Goal: Task Accomplishment & Management: Complete application form

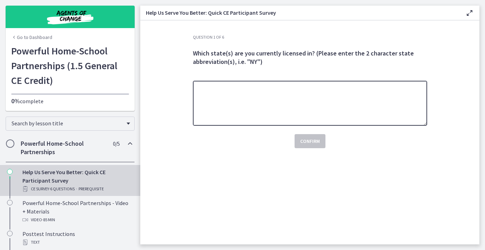
click at [272, 109] on textarea at bounding box center [310, 103] width 234 height 45
type textarea "**"
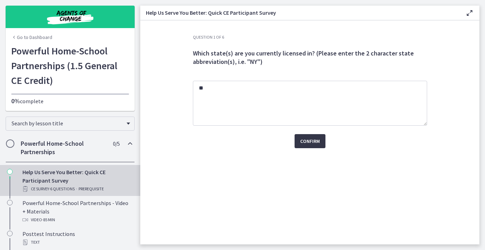
click at [319, 144] on span "Confirm" at bounding box center [310, 141] width 20 height 8
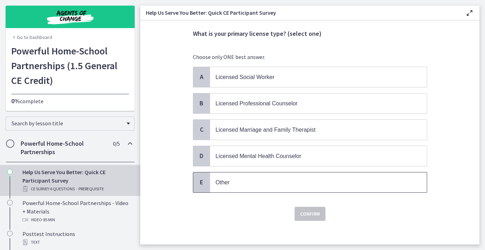
scroll to position [20, 0]
click at [255, 76] on span "Licensed Social Worker" at bounding box center [245, 77] width 59 height 6
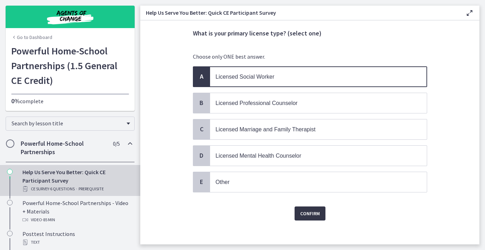
click at [316, 216] on span "Confirm" at bounding box center [310, 213] width 20 height 8
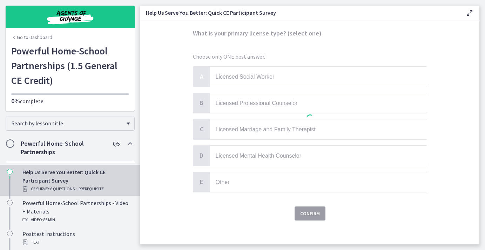
scroll to position [0, 0]
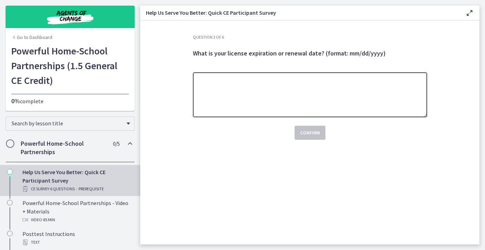
click at [255, 96] on textarea at bounding box center [310, 94] width 234 height 45
type textarea "**********"
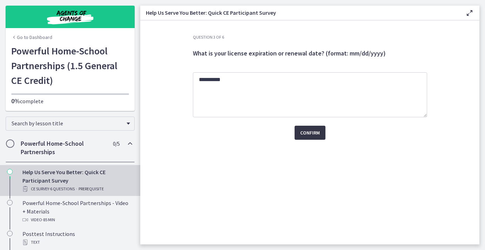
click at [311, 133] on span "Confirm" at bounding box center [310, 132] width 20 height 8
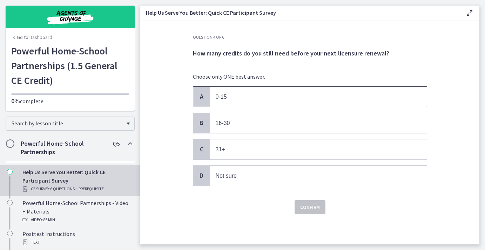
click at [257, 88] on span "0-15" at bounding box center [318, 97] width 217 height 20
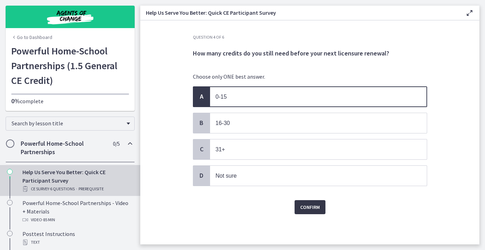
click at [306, 207] on span "Confirm" at bounding box center [310, 207] width 20 height 8
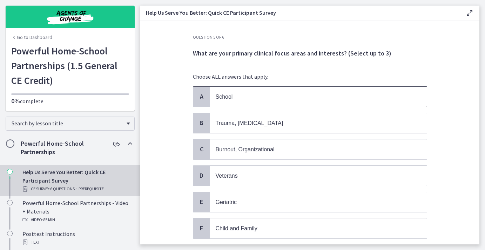
click at [249, 94] on p "School" at bounding box center [312, 96] width 192 height 9
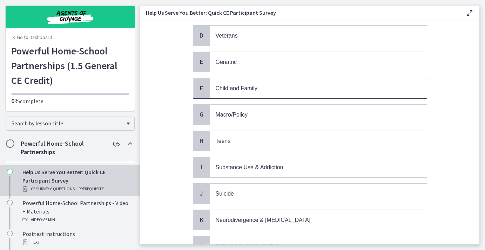
click at [248, 93] on span "Child and Family" at bounding box center [318, 88] width 217 height 20
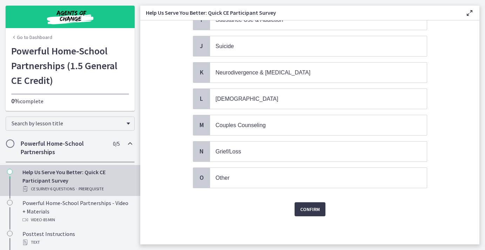
scroll to position [287, 0]
click at [309, 208] on span "Confirm" at bounding box center [310, 209] width 20 height 8
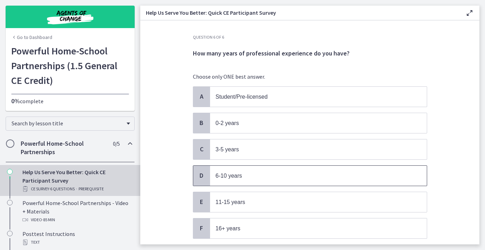
click at [241, 169] on span "6-10 years" at bounding box center [318, 176] width 217 height 20
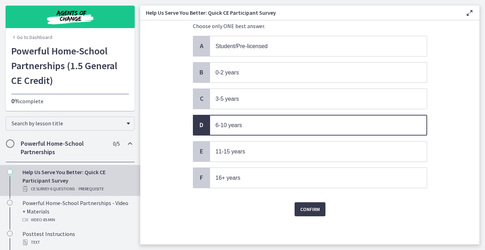
scroll to position [51, 0]
click at [299, 194] on div "Question 6 of 6 How many years of professional experience do you have? Choose o…" at bounding box center [310, 89] width 246 height 210
click at [298, 208] on button "Confirm" at bounding box center [310, 209] width 31 height 14
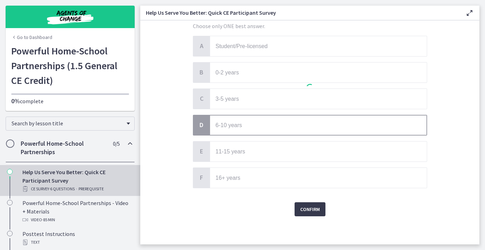
scroll to position [0, 0]
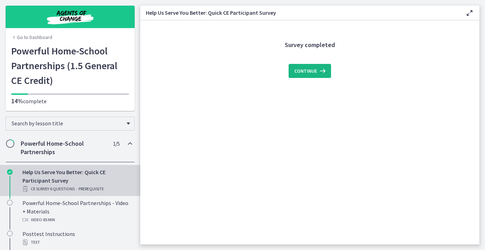
click at [304, 68] on span "Continue" at bounding box center [305, 71] width 23 height 8
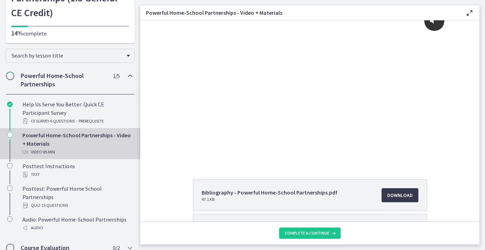
scroll to position [67, 0]
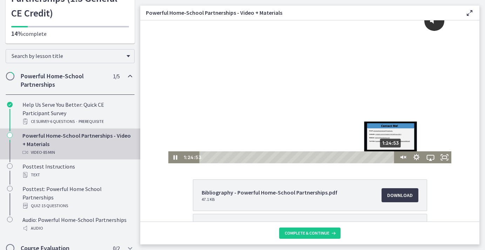
click at [392, 158] on div "1:24:53" at bounding box center [298, 157] width 190 height 12
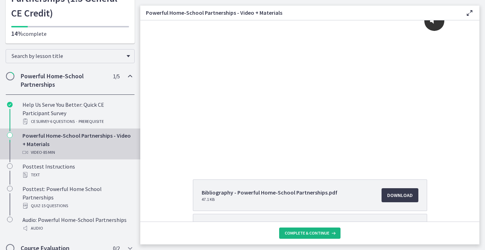
click at [298, 231] on span "Complete & continue" at bounding box center [307, 233] width 45 height 6
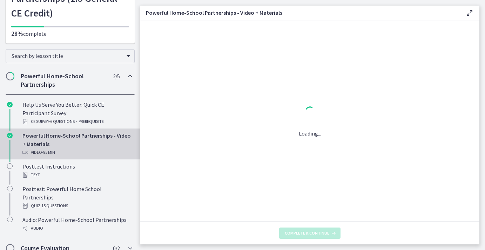
scroll to position [0, 0]
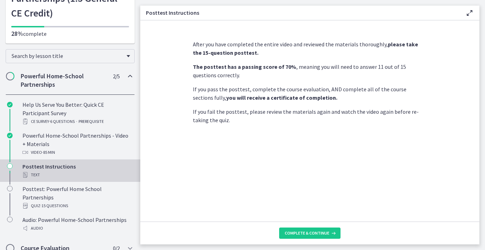
click at [298, 231] on span "Complete & continue" at bounding box center [307, 233] width 45 height 6
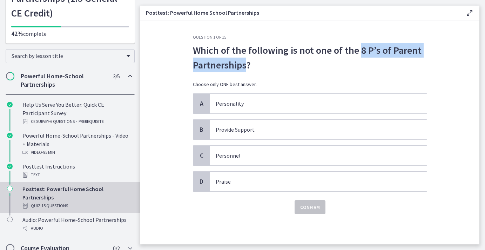
drag, startPoint x: 246, startPoint y: 64, endPoint x: 358, endPoint y: 54, distance: 112.8
click at [358, 54] on p "Which of the following is not one of the 8 P’s of Parent Partnerships?" at bounding box center [310, 57] width 234 height 29
copy p "8 P’s of Parent Partnerships"
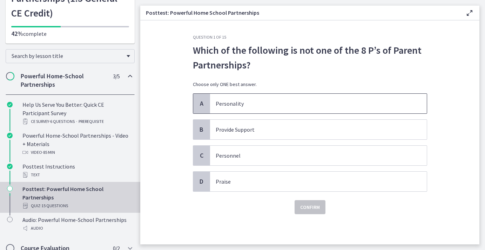
click at [309, 108] on span "Personality" at bounding box center [318, 104] width 217 height 20
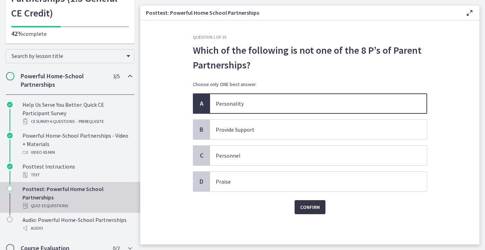
click at [304, 206] on span "Confirm" at bounding box center [310, 207] width 20 height 8
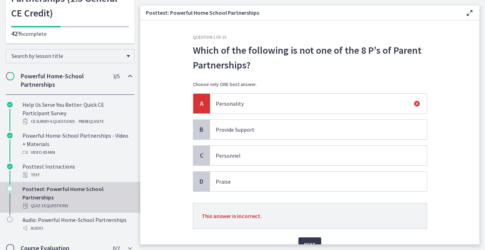
click at [253, 134] on span "Provide Support" at bounding box center [318, 130] width 217 height 20
click at [248, 148] on span "Personnel" at bounding box center [318, 156] width 217 height 20
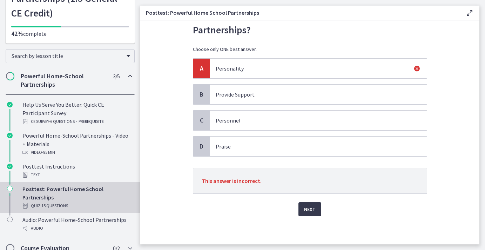
scroll to position [35, 0]
click at [303, 211] on button "Next" at bounding box center [310, 209] width 23 height 14
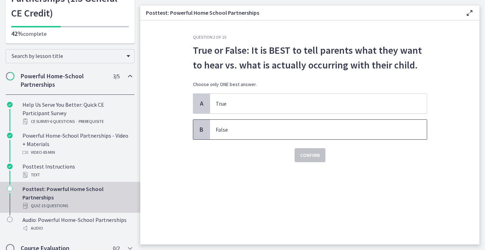
click at [275, 130] on p "False" at bounding box center [312, 129] width 192 height 8
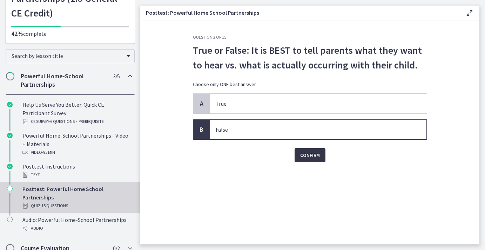
click at [309, 159] on button "Confirm" at bounding box center [310, 155] width 31 height 14
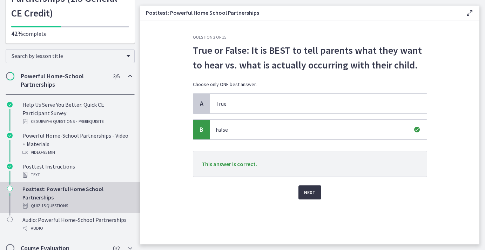
click at [311, 192] on span "Next" at bounding box center [310, 192] width 12 height 8
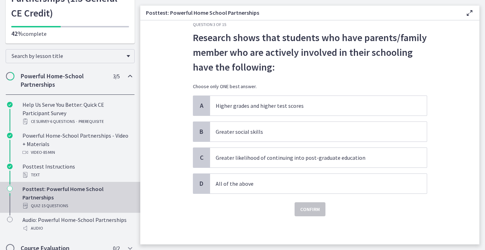
scroll to position [13, 0]
click at [255, 180] on p "All of the above" at bounding box center [312, 183] width 192 height 8
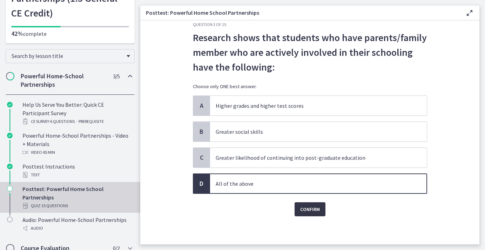
click at [301, 210] on span "Confirm" at bounding box center [310, 209] width 20 height 8
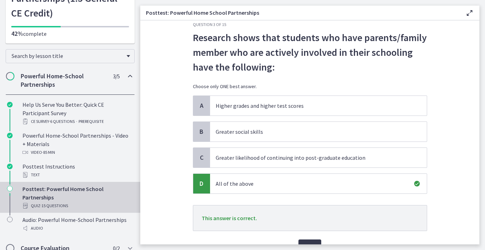
scroll to position [16, 0]
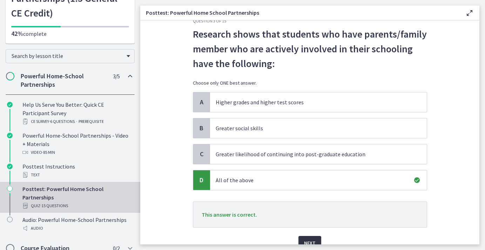
click at [310, 236] on button "Next" at bounding box center [310, 243] width 23 height 14
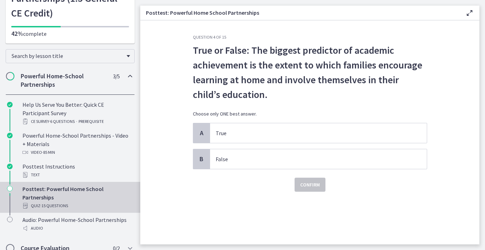
scroll to position [0, 0]
click at [296, 132] on p "True" at bounding box center [312, 133] width 192 height 8
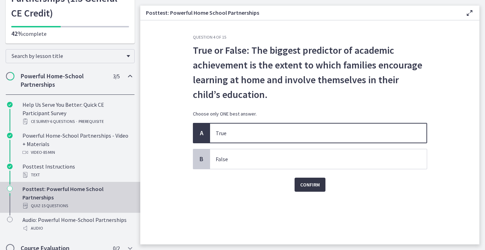
click at [320, 186] on button "Confirm" at bounding box center [310, 185] width 31 height 14
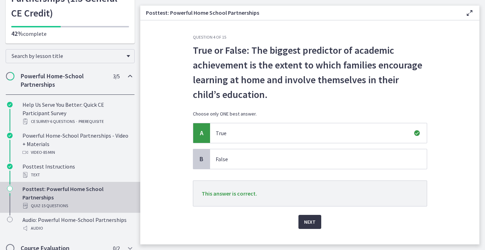
click at [310, 221] on span "Next" at bounding box center [310, 222] width 12 height 8
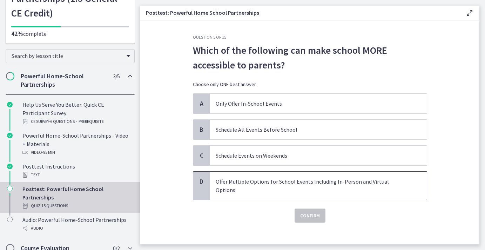
click at [279, 185] on p "Offer Multiple Options for School Events Including In-Person and Virtual Options" at bounding box center [312, 185] width 192 height 17
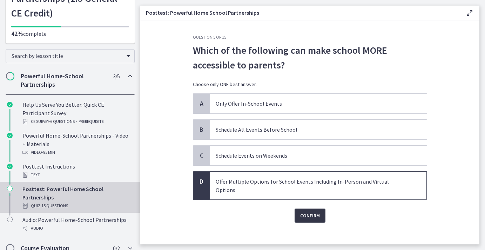
click at [317, 211] on span "Confirm" at bounding box center [310, 215] width 20 height 8
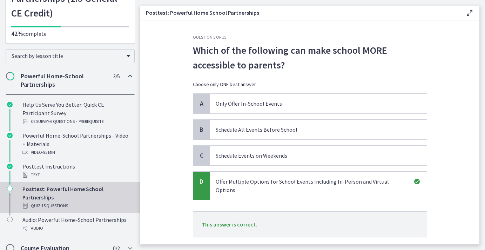
click at [313, 248] on span "Next" at bounding box center [310, 252] width 12 height 8
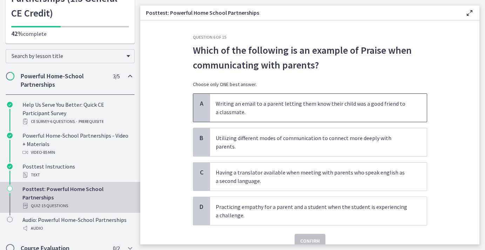
click at [266, 103] on p "Writing an email to a parent letting them know their child was a good friend to…" at bounding box center [312, 107] width 192 height 17
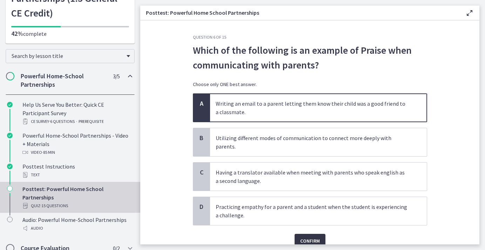
click at [313, 236] on span "Confirm" at bounding box center [310, 240] width 20 height 8
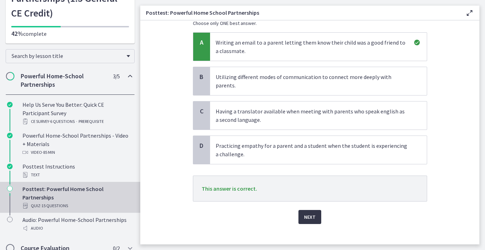
scroll to position [60, 0]
click at [307, 213] on span "Next" at bounding box center [310, 217] width 12 height 8
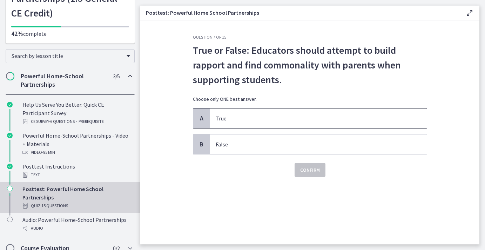
click at [273, 114] on p "True" at bounding box center [312, 118] width 192 height 8
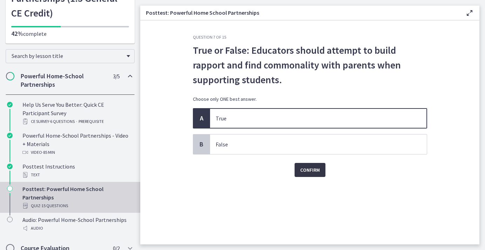
click at [317, 167] on span "Confirm" at bounding box center [310, 170] width 20 height 8
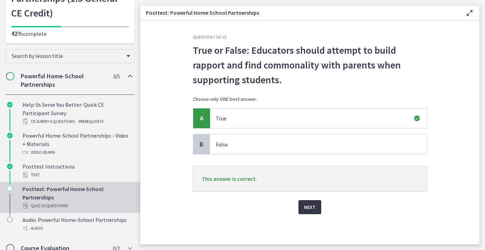
click at [307, 211] on span "Next" at bounding box center [310, 207] width 12 height 8
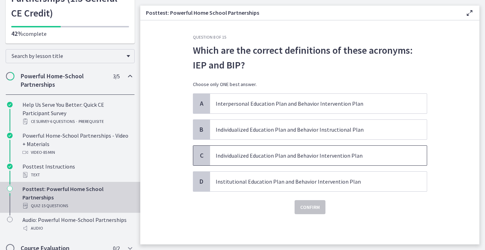
click at [271, 160] on span "Individualized Education Plan and Behavior Intervention Plan" at bounding box center [318, 156] width 217 height 20
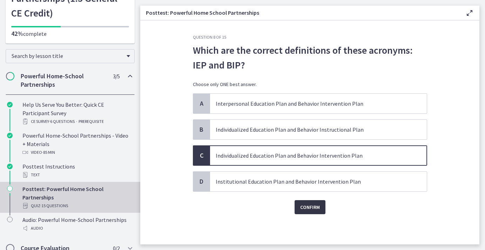
click at [314, 206] on span "Confirm" at bounding box center [310, 207] width 20 height 8
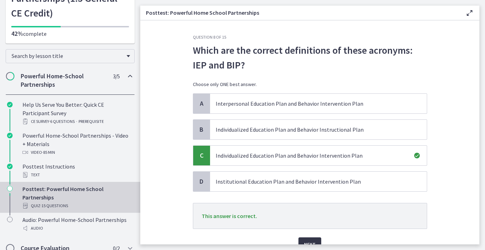
click at [313, 240] on span "Next" at bounding box center [310, 244] width 12 height 8
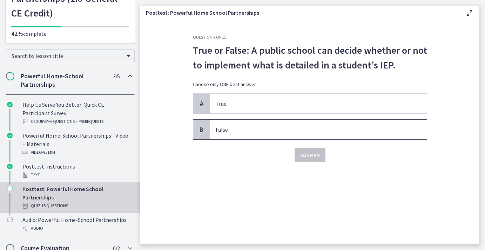
click at [280, 126] on p "False" at bounding box center [312, 129] width 192 height 8
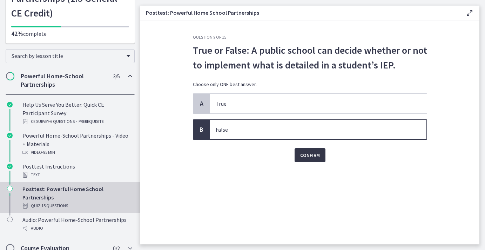
click at [309, 158] on span "Confirm" at bounding box center [310, 155] width 20 height 8
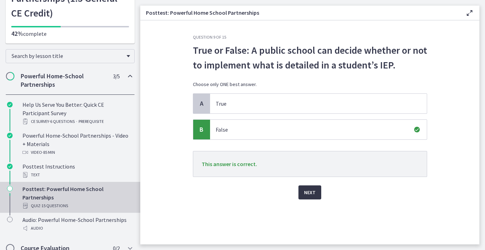
click at [314, 189] on span "Next" at bounding box center [310, 192] width 12 height 8
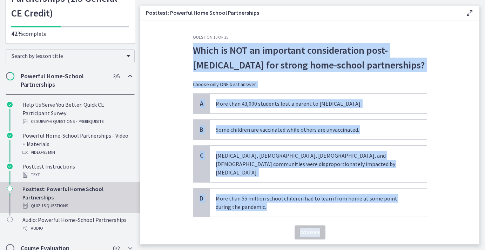
drag, startPoint x: 369, startPoint y: 221, endPoint x: 195, endPoint y: 46, distance: 246.6
click at [195, 46] on div "Question 10 of 15 Which is NOT an important consideration post-[MEDICAL_DATA] f…" at bounding box center [310, 136] width 234 height 205
copy div "Which is NOT an important consideration post-[MEDICAL_DATA] for strong home-sch…"
click at [449, 76] on section "Question 10 of 15 Which is NOT an important consideration post-[MEDICAL_DATA] f…" at bounding box center [309, 132] width 339 height 224
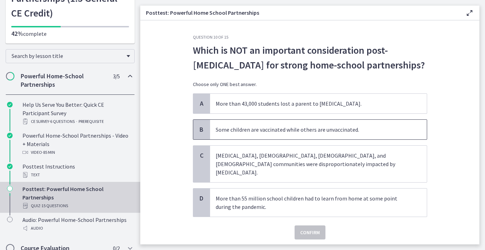
click at [317, 133] on p "Some children are vaccinated while others are unvaccinated." at bounding box center [312, 129] width 192 height 8
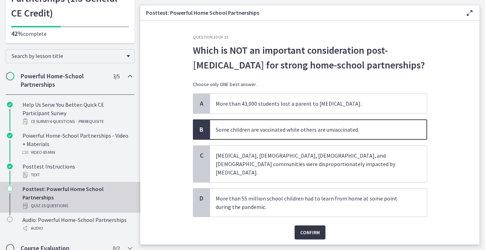
click at [309, 228] on span "Confirm" at bounding box center [310, 232] width 20 height 8
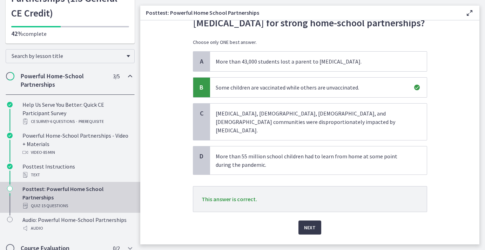
scroll to position [44, 0]
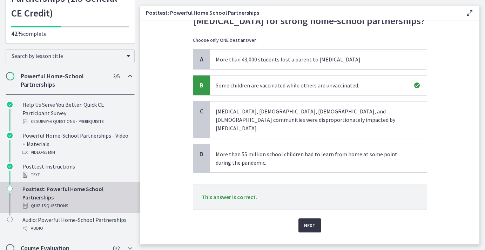
click at [308, 218] on button "Next" at bounding box center [310, 225] width 23 height 14
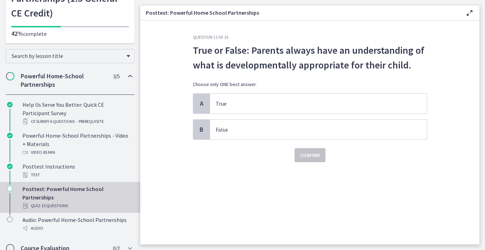
scroll to position [0, 0]
click at [296, 128] on p "False" at bounding box center [312, 129] width 192 height 8
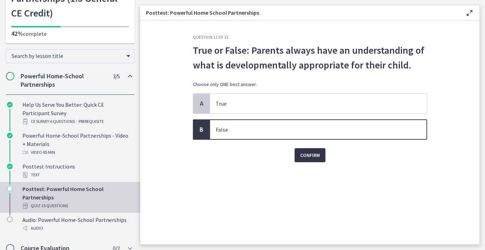
click at [310, 156] on span "Confirm" at bounding box center [310, 155] width 20 height 8
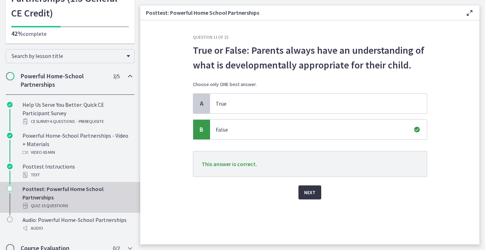
click at [315, 194] on span "Next" at bounding box center [310, 192] width 12 height 8
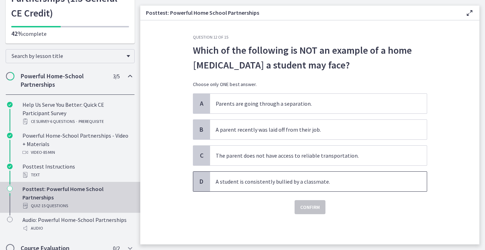
click at [318, 186] on span "A student is consistently bullied by a classmate." at bounding box center [318, 182] width 217 height 20
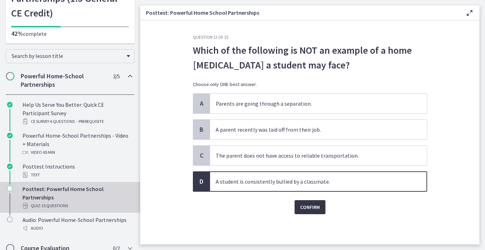
click at [316, 206] on span "Confirm" at bounding box center [310, 207] width 20 height 8
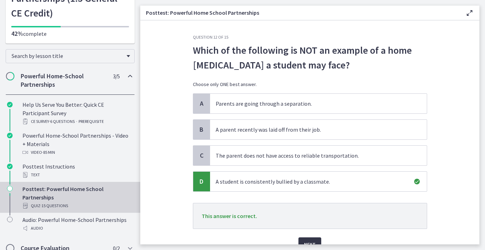
click at [307, 240] on button "Next" at bounding box center [310, 244] width 23 height 14
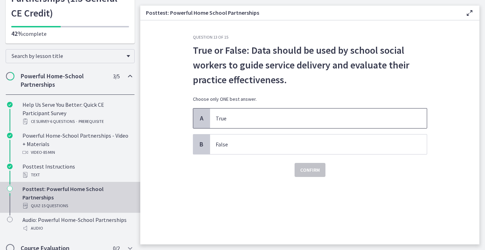
click at [278, 117] on p "True" at bounding box center [312, 118] width 192 height 8
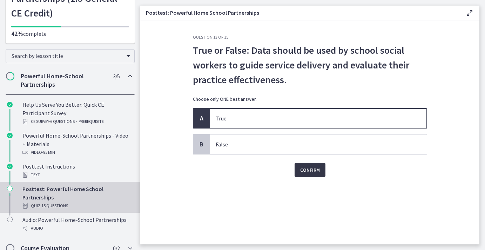
click at [305, 169] on span "Confirm" at bounding box center [310, 170] width 20 height 8
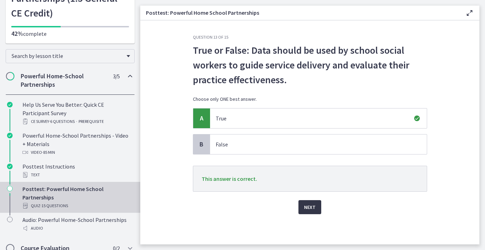
click at [315, 209] on span "Next" at bounding box center [310, 207] width 12 height 8
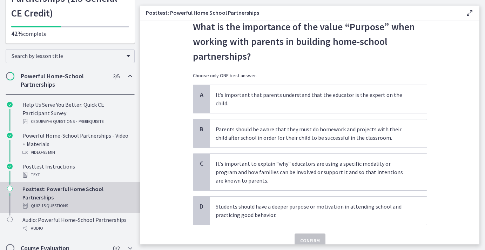
scroll to position [24, 0]
click at [381, 168] on p "It’s important to explain “why” educators are using a specific modality or prog…" at bounding box center [312, 171] width 192 height 25
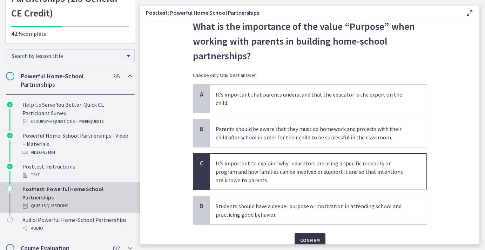
click at [320, 233] on button "Confirm" at bounding box center [310, 240] width 31 height 14
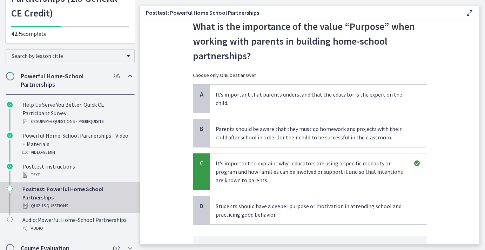
scroll to position [68, 0]
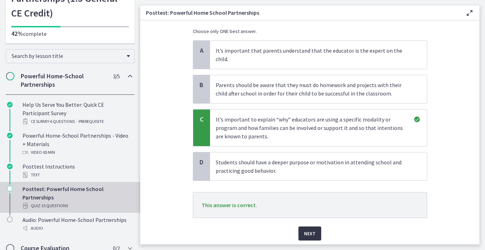
click at [312, 229] on span "Next" at bounding box center [310, 233] width 12 height 8
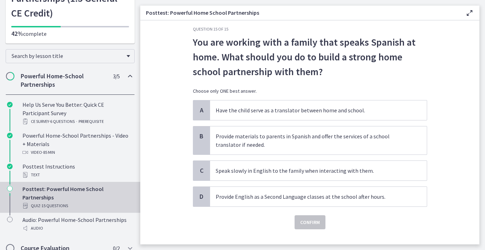
scroll to position [7, 0]
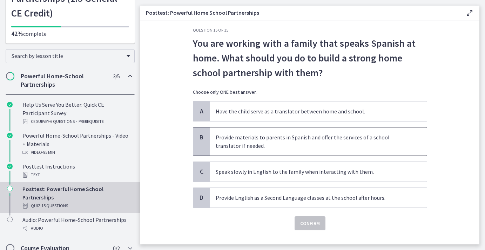
click at [394, 137] on p "Provide materials to parents in Spanish and offer the services of a school tran…" at bounding box center [312, 141] width 192 height 17
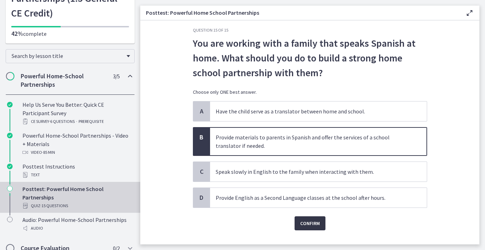
click at [311, 221] on span "Confirm" at bounding box center [310, 223] width 20 height 8
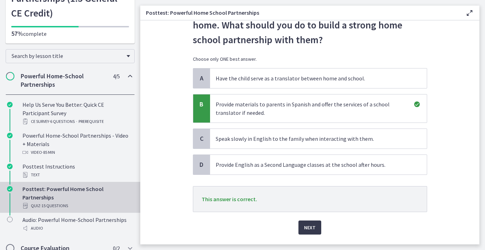
scroll to position [41, 0]
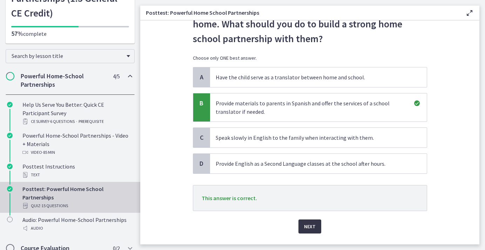
click at [309, 222] on button "Next" at bounding box center [310, 226] width 23 height 14
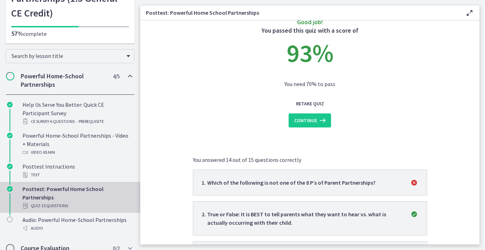
scroll to position [17, 0]
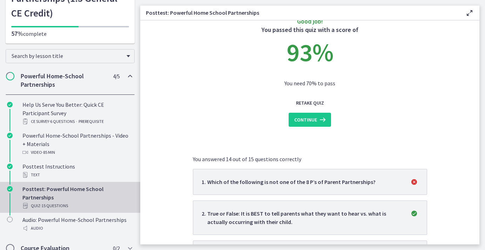
click at [318, 184] on p "Which of the following is not one of the 8 P’s of Parent Partnerships?" at bounding box center [291, 182] width 168 height 8
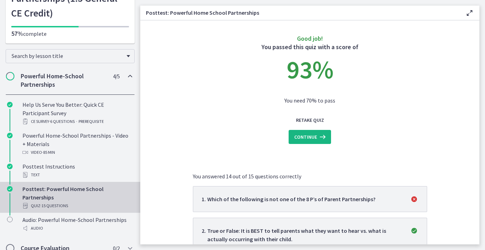
scroll to position [0, 0]
click at [309, 136] on span "Continue" at bounding box center [305, 137] width 23 height 8
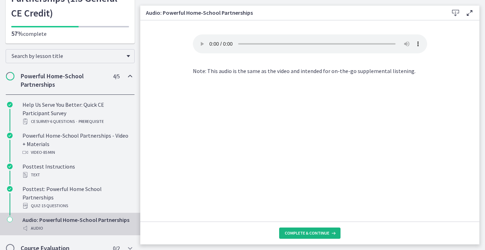
click at [305, 232] on span "Complete & continue" at bounding box center [307, 233] width 45 height 6
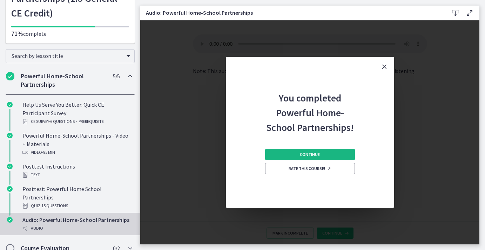
click at [321, 154] on button "Continue" at bounding box center [310, 154] width 90 height 11
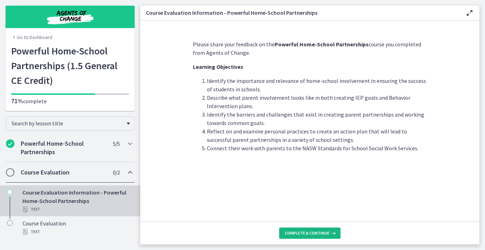
click at [308, 230] on button "Complete & continue" at bounding box center [309, 232] width 61 height 11
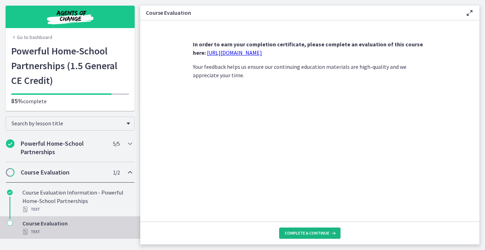
click at [307, 235] on span "Complete & continue" at bounding box center [307, 233] width 45 height 6
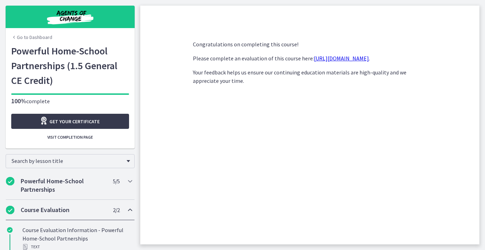
click at [328, 60] on link "[URL][DOMAIN_NAME]" at bounding box center [341, 58] width 55 height 7
click at [114, 119] on link "Get your certificate" at bounding box center [70, 121] width 118 height 15
click at [43, 37] on link "Go to Dashboard" at bounding box center [31, 37] width 41 height 7
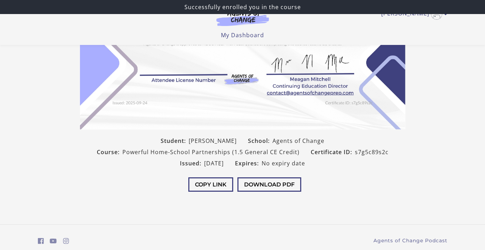
scroll to position [133, 0]
click at [266, 186] on button "Download PDF" at bounding box center [270, 184] width 64 height 14
